Goal: Complete application form: Complete application form

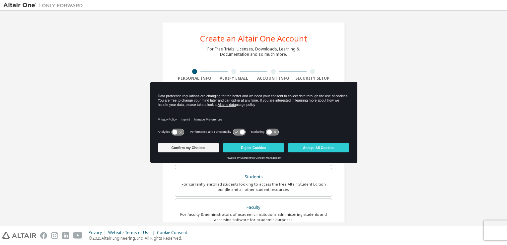
click at [437, 154] on div "Create an Altair One Account For Free Trials, Licenses, Downloads, Learning & D…" at bounding box center [253, 190] width 501 height 352
drag, startPoint x: 328, startPoint y: 142, endPoint x: 326, endPoint y: 149, distance: 7.2
click at [326, 149] on div "Confirm my Choices Reject Cookies Accept All Cookies" at bounding box center [254, 148] width 192 height 16
click at [326, 149] on button "Accept All Cookies" at bounding box center [318, 147] width 61 height 9
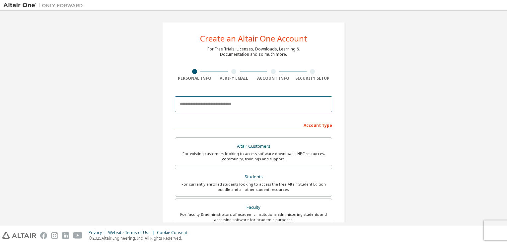
click at [212, 107] on input "email" at bounding box center [253, 104] width 157 height 16
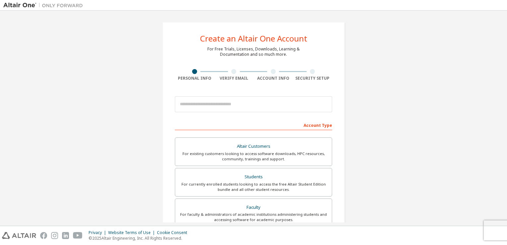
click at [103, 130] on div "Create an Altair One Account For Free Trials, Licenses, Downloads, Learning & D…" at bounding box center [253, 190] width 501 height 352
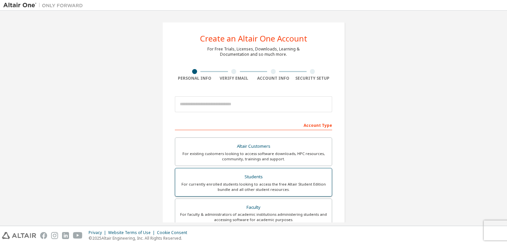
click at [227, 176] on div "Students" at bounding box center [253, 176] width 149 height 9
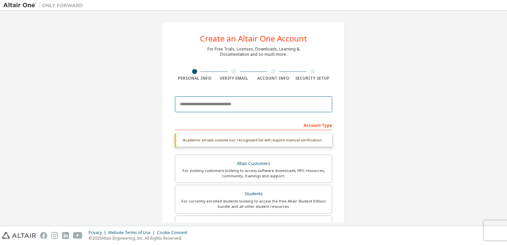
click at [188, 99] on input "email" at bounding box center [253, 104] width 157 height 16
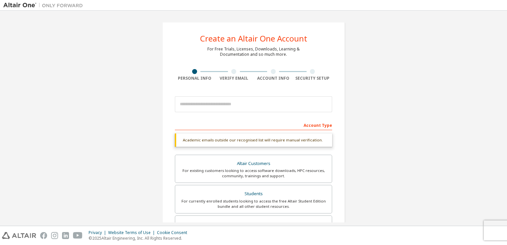
click at [135, 116] on div "Create an Altair One Account For Free Trials, Licenses, Downloads, Learning & D…" at bounding box center [253, 198] width 501 height 369
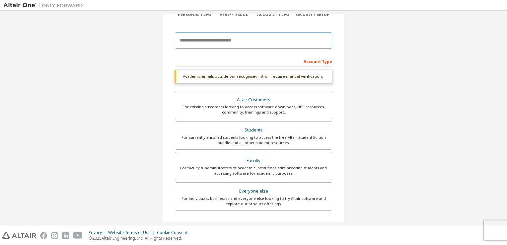
click at [197, 41] on input "email" at bounding box center [253, 41] width 157 height 16
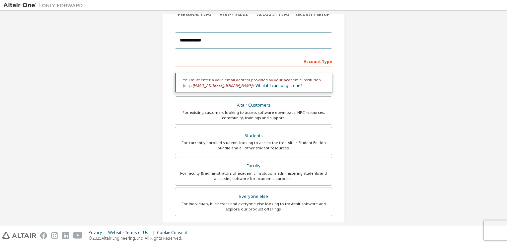
type input "**********"
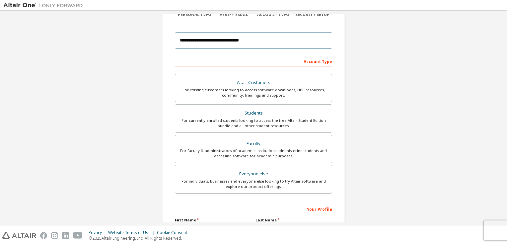
scroll to position [141, 0]
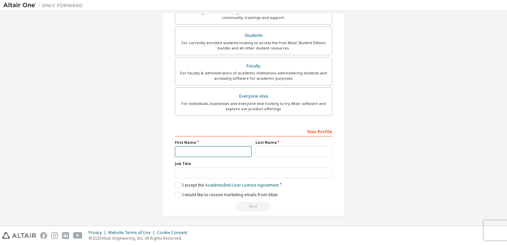
click at [231, 151] on input "text" at bounding box center [213, 151] width 77 height 11
type input "**********"
click at [268, 151] on input "text" at bounding box center [294, 151] width 77 height 11
type input "**********"
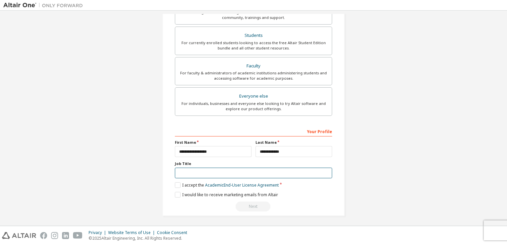
click at [235, 170] on input "text" at bounding box center [253, 173] width 157 height 11
click at [181, 172] on input "text" at bounding box center [253, 173] width 157 height 11
type input "*"
type input "********"
click at [176, 183] on label "I accept the Academic End-User License Agreement" at bounding box center [227, 185] width 104 height 6
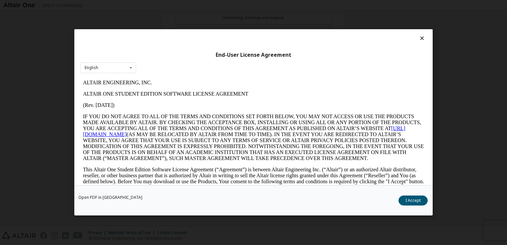
scroll to position [0, 0]
click at [413, 196] on button "I Accept" at bounding box center [413, 201] width 29 height 10
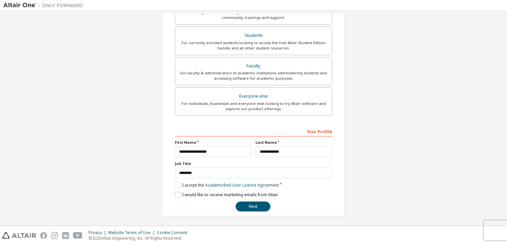
click at [178, 193] on label "I would like to receive marketing emails from Altair" at bounding box center [226, 195] width 103 height 6
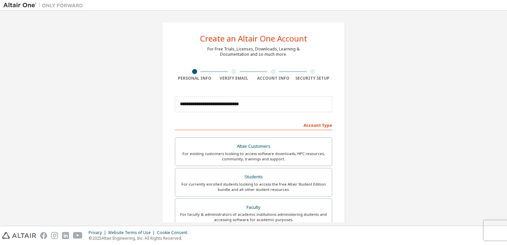
scroll to position [141, 0]
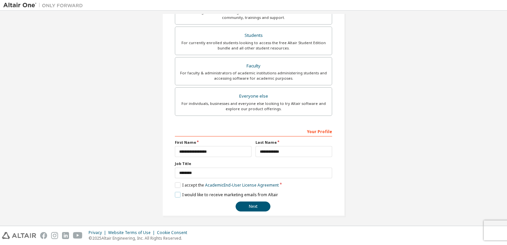
click at [178, 194] on label "I would like to receive marketing emails from Altair" at bounding box center [226, 195] width 103 height 6
click at [251, 205] on button "Next" at bounding box center [253, 207] width 35 height 10
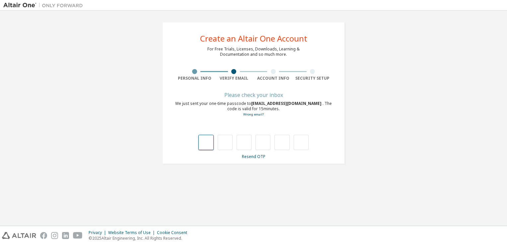
type input "*"
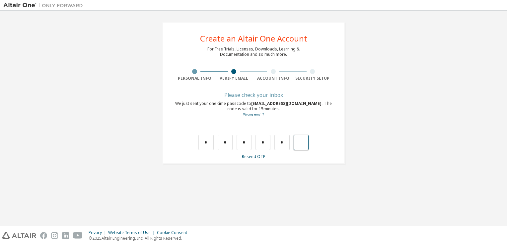
type input "*"
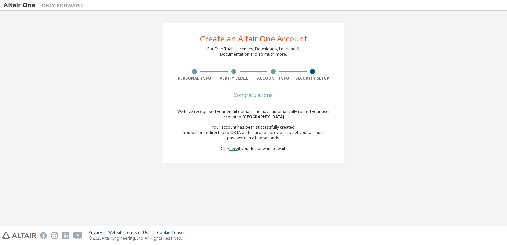
click at [234, 149] on link "here" at bounding box center [233, 149] width 9 height 6
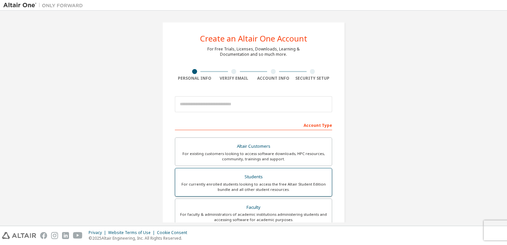
click at [203, 174] on div "Students" at bounding box center [253, 176] width 149 height 9
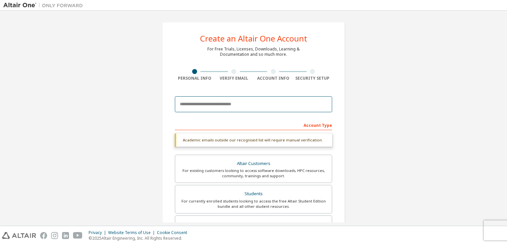
click at [195, 112] on input "email" at bounding box center [253, 104] width 157 height 16
type input "**********"
type input "********"
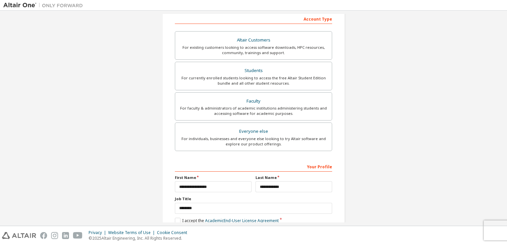
scroll to position [162, 0]
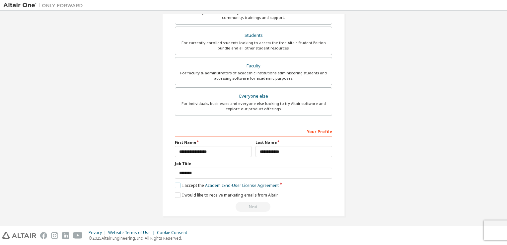
click at [177, 183] on label "I accept the Academic End-User License Agreement" at bounding box center [227, 186] width 104 height 6
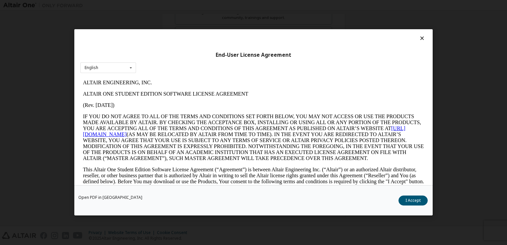
scroll to position [0, 0]
click at [418, 204] on button "I Accept" at bounding box center [413, 201] width 29 height 10
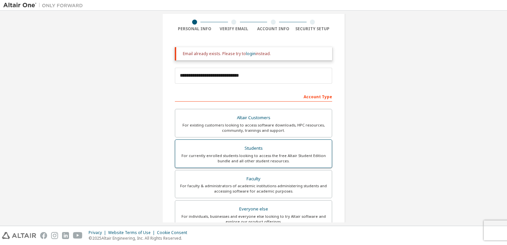
scroll to position [162, 0]
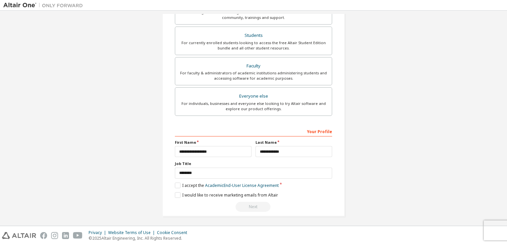
click at [246, 204] on div "Next" at bounding box center [253, 207] width 157 height 10
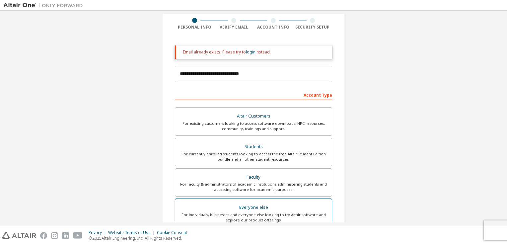
scroll to position [0, 0]
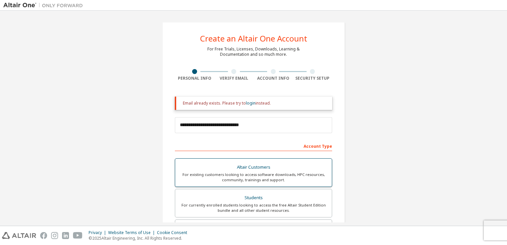
drag, startPoint x: 306, startPoint y: 164, endPoint x: 298, endPoint y: 165, distance: 8.0
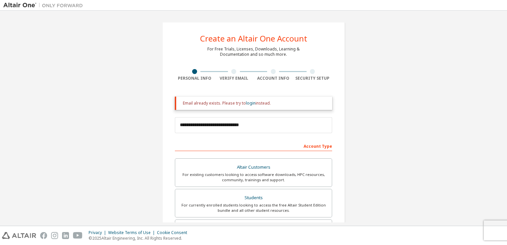
drag, startPoint x: 298, startPoint y: 165, endPoint x: 481, endPoint y: 169, distance: 183.0
click at [481, 169] on div "**********" at bounding box center [253, 200] width 501 height 373
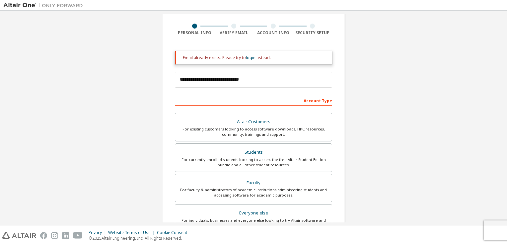
scroll to position [30, 0]
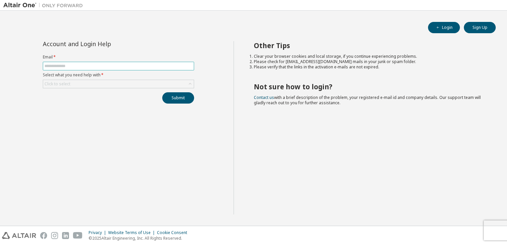
click at [138, 62] on span at bounding box center [118, 66] width 151 height 9
click at [138, 66] on input "text" at bounding box center [119, 65] width 148 height 5
type input "**********"
click at [121, 88] on div "**********" at bounding box center [118, 72] width 159 height 62
click at [123, 86] on div "Click to select" at bounding box center [118, 84] width 151 height 8
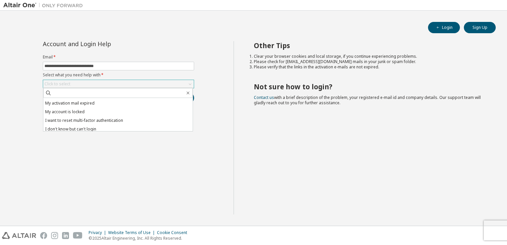
scroll to position [19, 0]
click at [166, 127] on li "I don't know but can't login" at bounding box center [118, 127] width 149 height 9
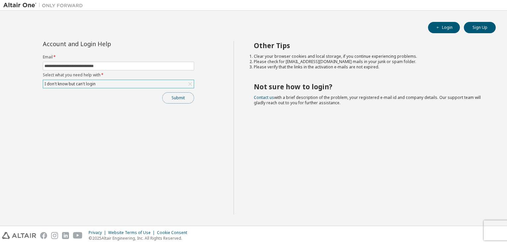
click at [178, 97] on button "Submit" at bounding box center [178, 97] width 32 height 11
